Goal: Task Accomplishment & Management: Manage account settings

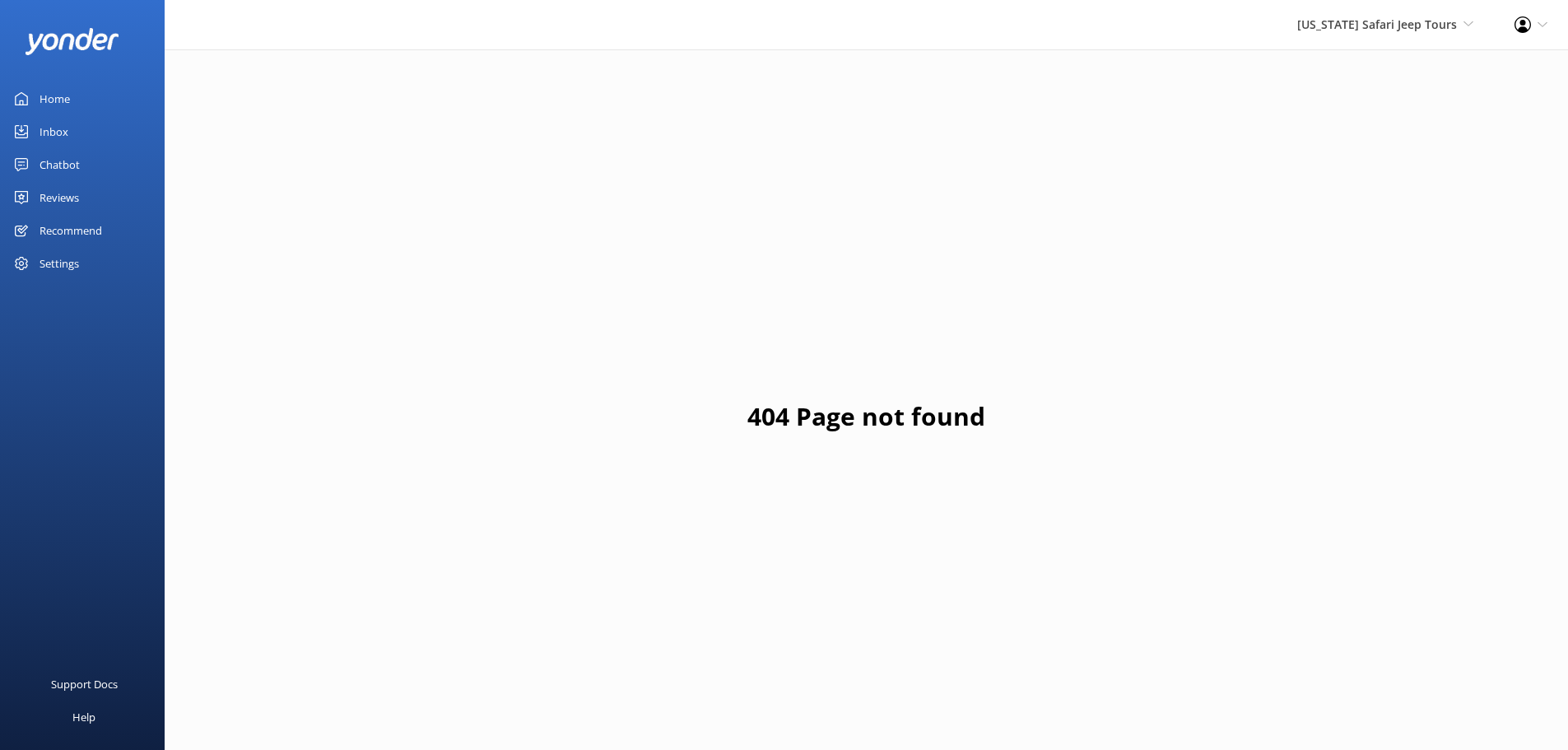
click at [28, 199] on link "Reviews" at bounding box center [82, 197] width 164 height 33
